Goal: Navigation & Orientation: Find specific page/section

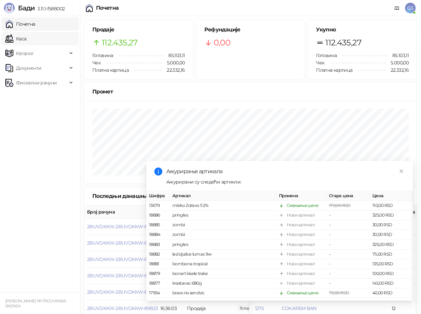
click at [26, 36] on link "Каса" at bounding box center [15, 38] width 21 height 13
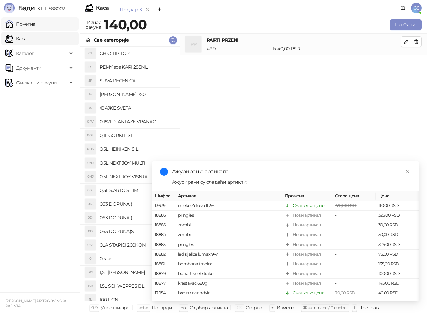
click at [35, 25] on link "Почетна" at bounding box center [20, 23] width 30 height 13
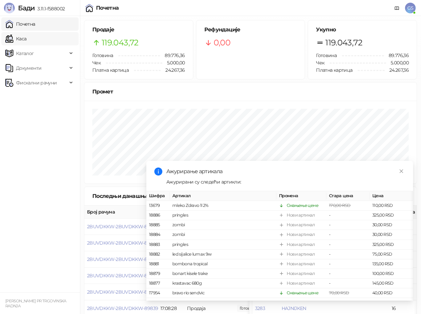
click at [26, 37] on link "Каса" at bounding box center [15, 38] width 21 height 13
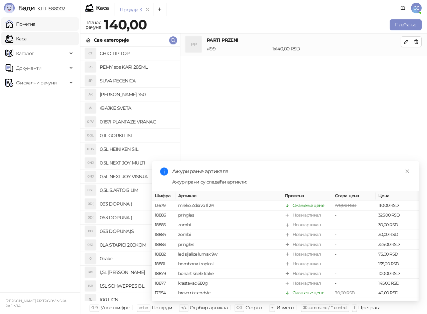
click at [35, 22] on link "Почетна" at bounding box center [20, 23] width 30 height 13
